Goal: Task Accomplishment & Management: Manage account settings

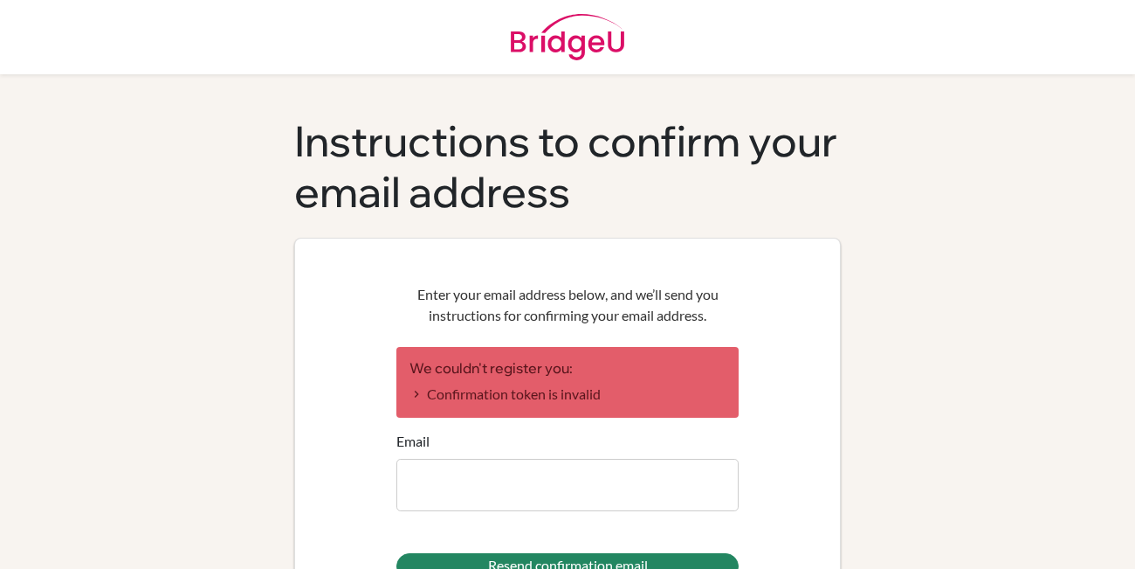
scroll to position [52, 0]
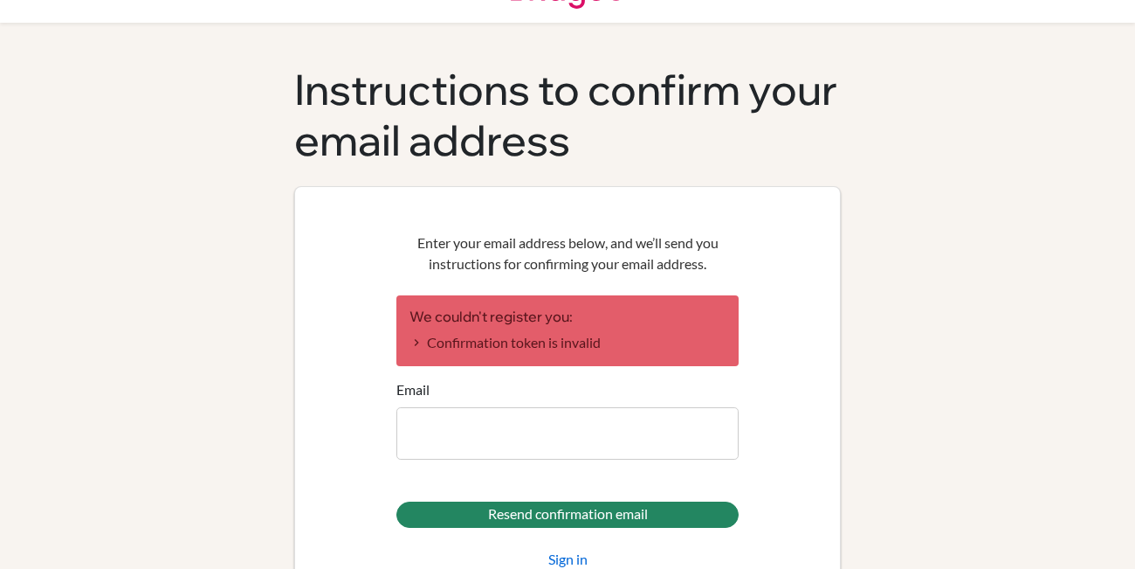
click at [567, 427] on input "Email" at bounding box center [568, 433] width 342 height 52
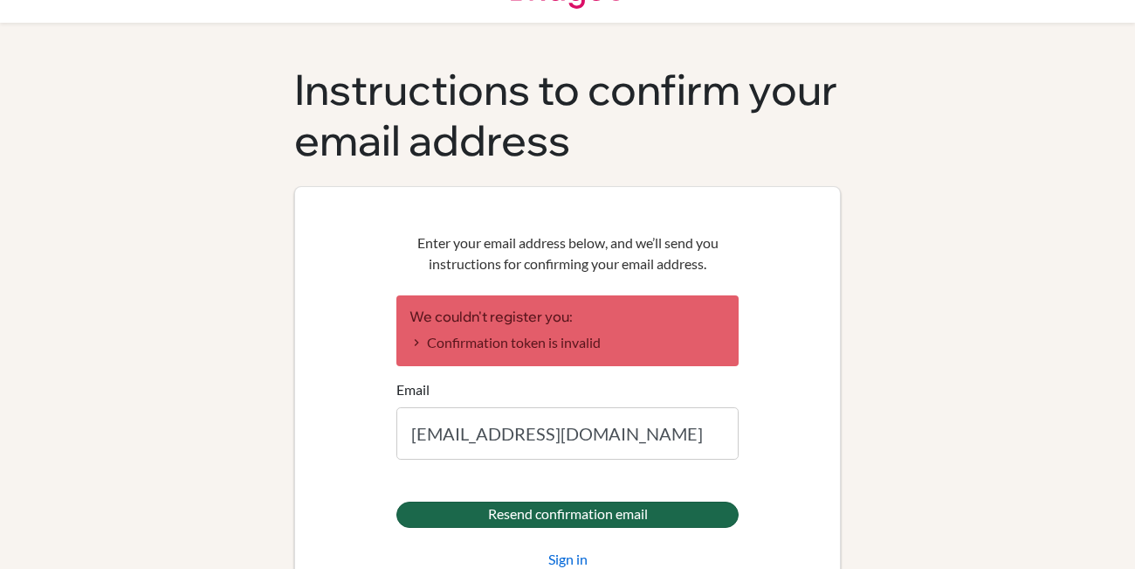
type input "[EMAIL_ADDRESS][DOMAIN_NAME]"
click at [550, 507] on input "Resend confirmation email" at bounding box center [568, 514] width 342 height 26
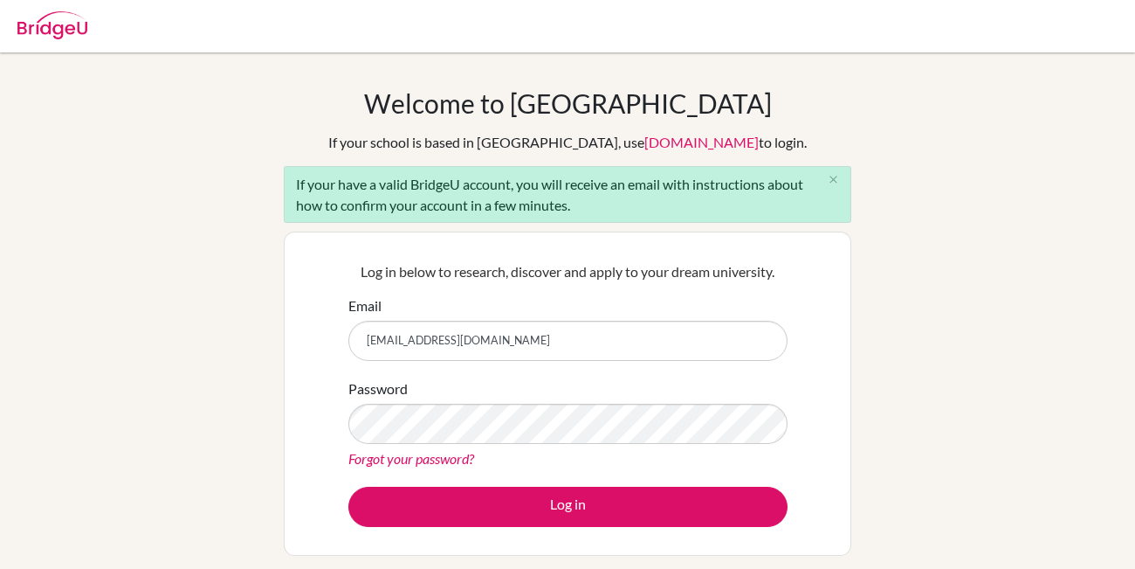
type input "[EMAIL_ADDRESS][DOMAIN_NAME]"
click at [519, 517] on button "Log in" at bounding box center [567, 506] width 439 height 40
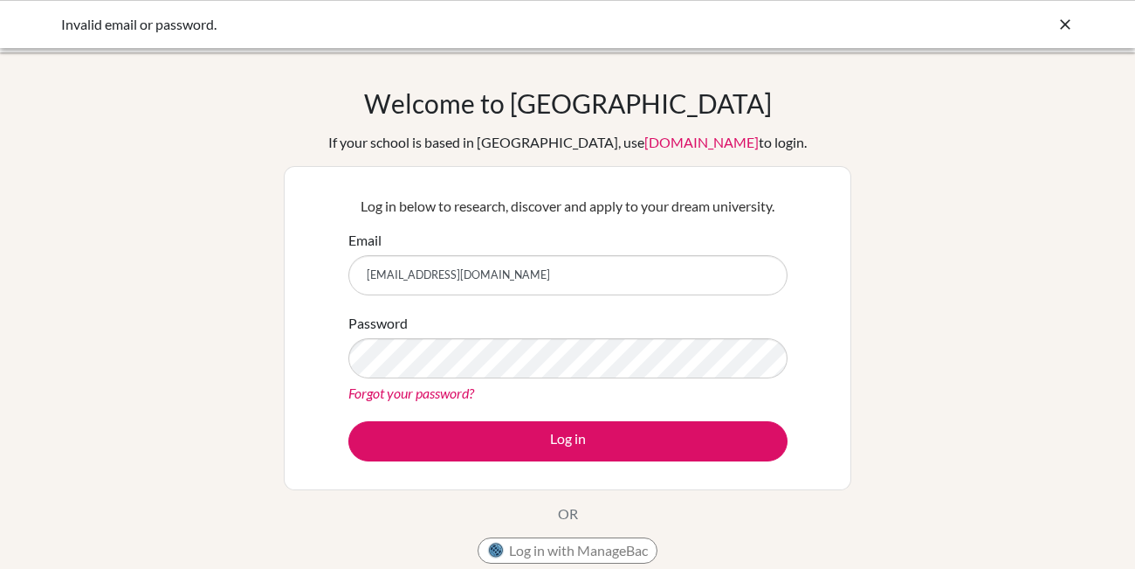
click at [449, 395] on link "Forgot your password?" at bounding box center [411, 392] width 126 height 17
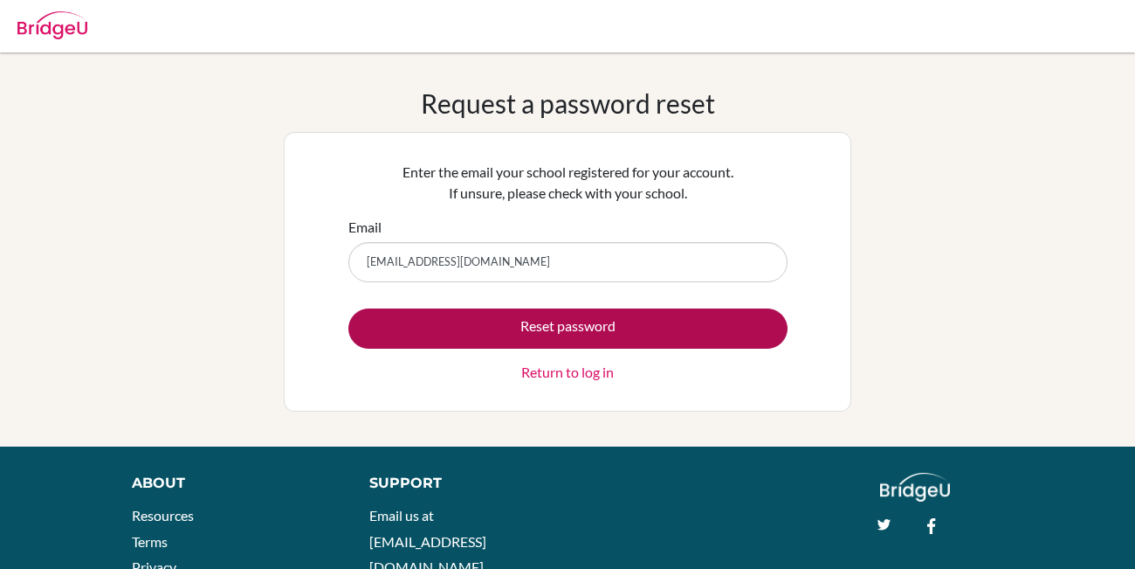
type input "[EMAIL_ADDRESS][DOMAIN_NAME]"
click at [506, 328] on button "Reset password" at bounding box center [567, 328] width 439 height 40
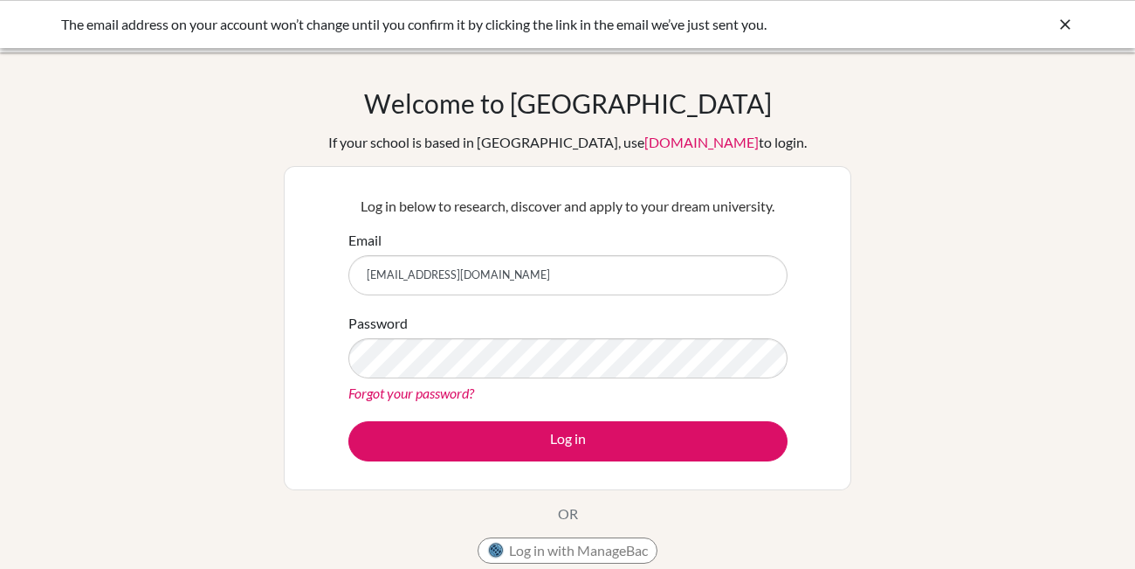
type input "[EMAIL_ADDRESS][DOMAIN_NAME]"
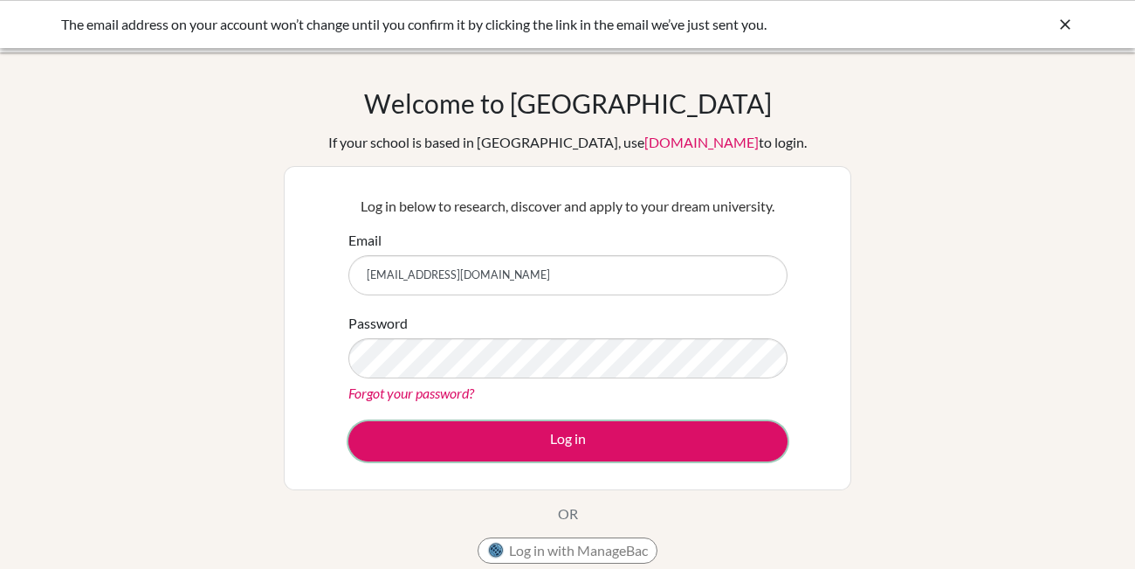
click at [526, 442] on button "Log in" at bounding box center [567, 441] width 439 height 40
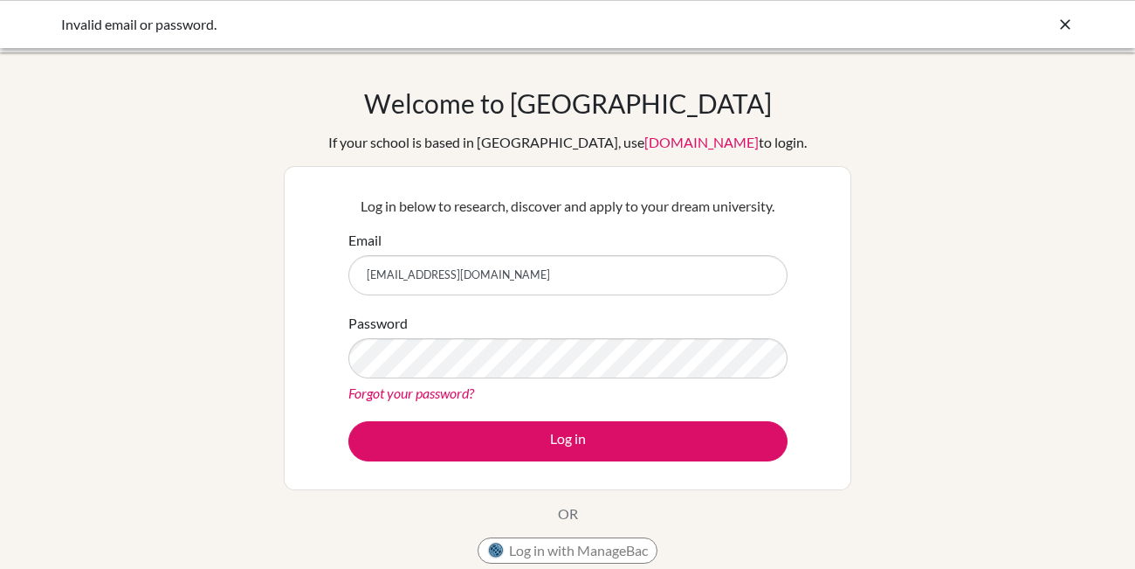
click at [452, 405] on form "Email [EMAIL_ADDRESS][DOMAIN_NAME] Password Forgot your password? Log in" at bounding box center [567, 345] width 439 height 231
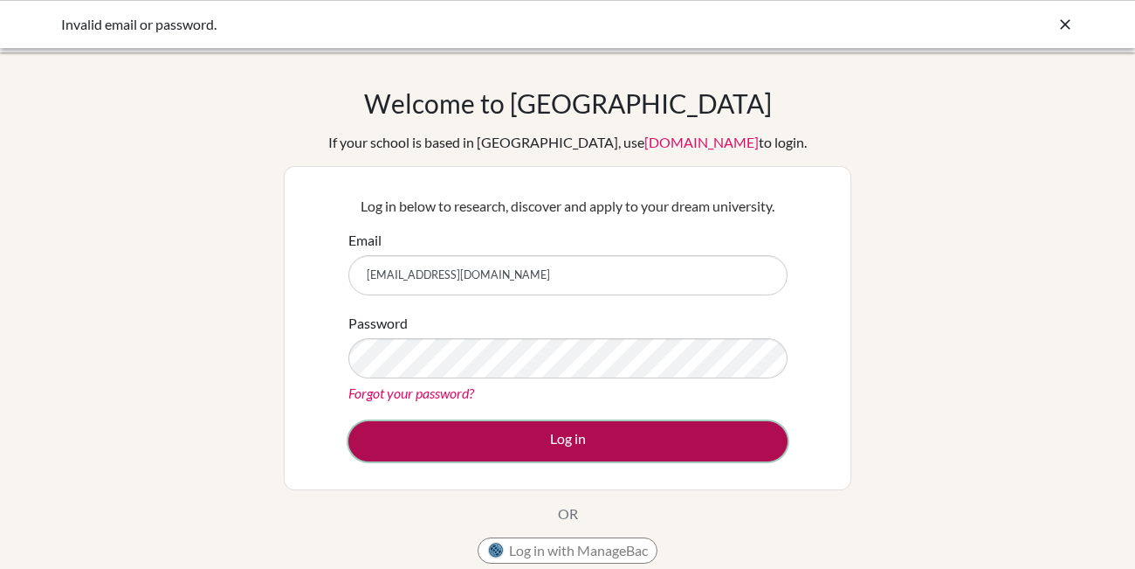
click at [507, 431] on button "Log in" at bounding box center [567, 441] width 439 height 40
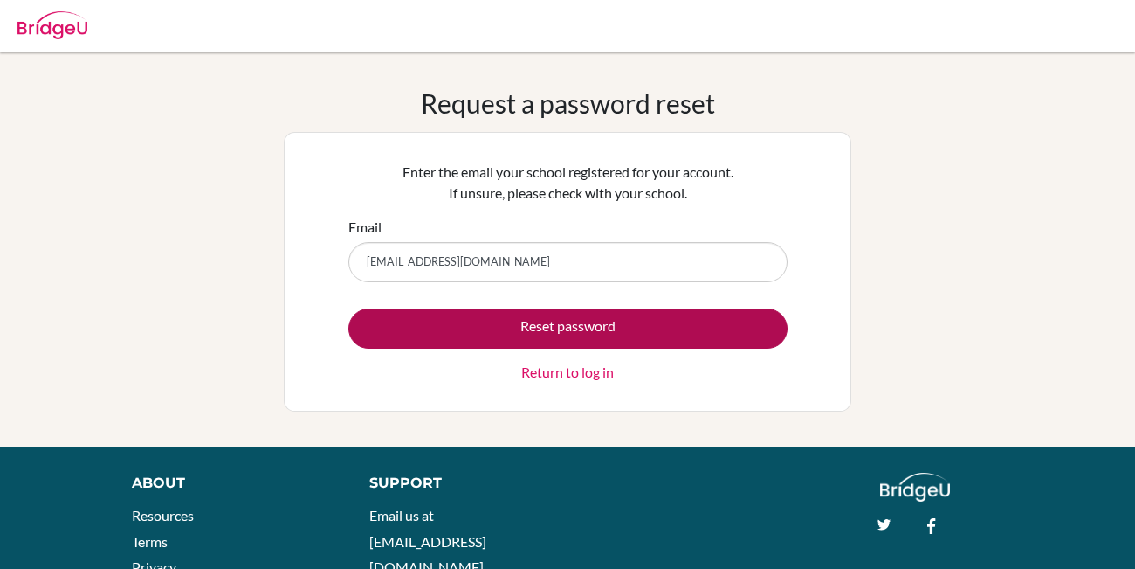
type input "[EMAIL_ADDRESS][DOMAIN_NAME]"
click at [495, 329] on button "Reset password" at bounding box center [567, 328] width 439 height 40
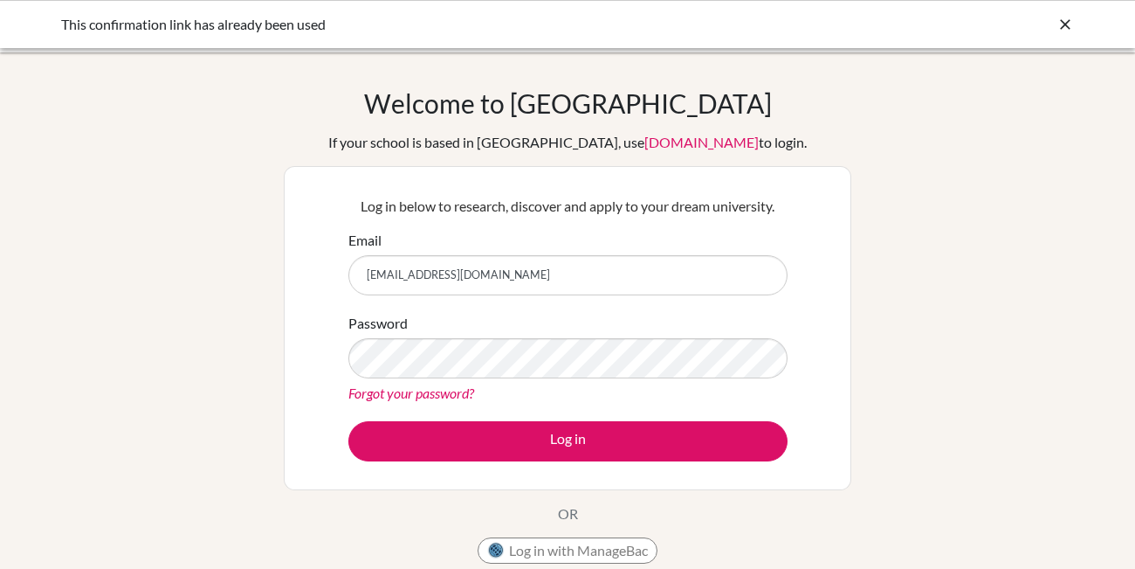
type input "[EMAIL_ADDRESS][DOMAIN_NAME]"
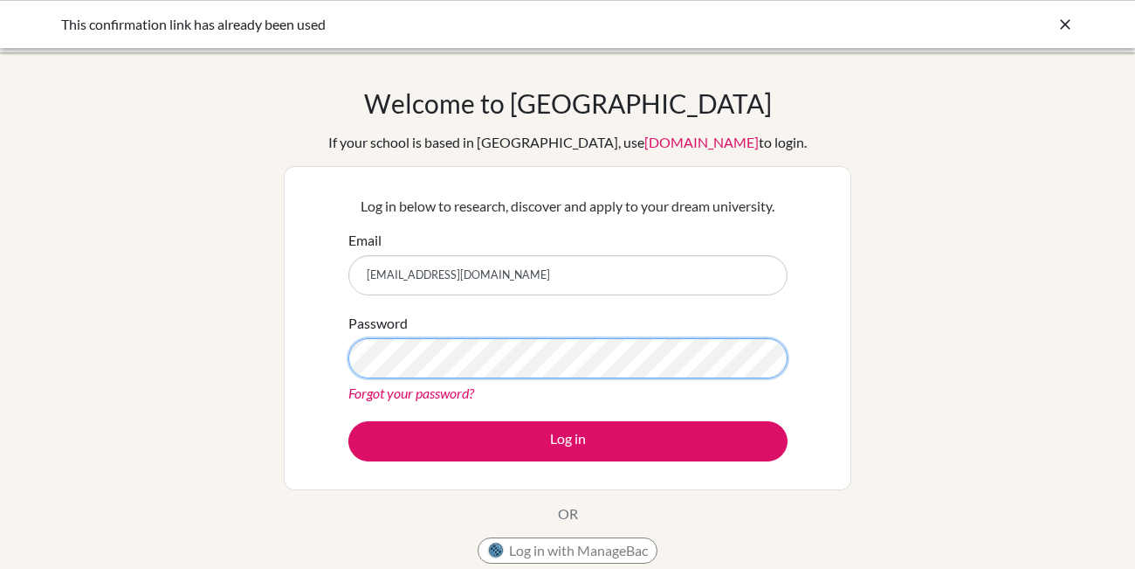
click at [348, 421] on button "Log in" at bounding box center [567, 441] width 439 height 40
